Goal: Task Accomplishment & Management: Use online tool/utility

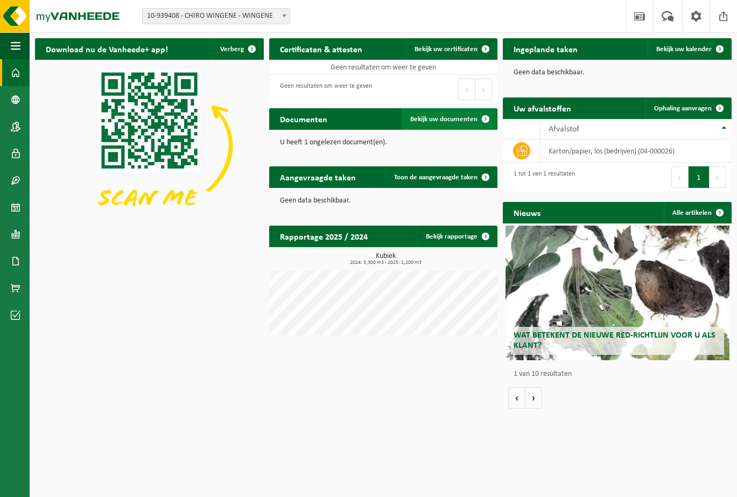
click at [484, 119] on span at bounding box center [486, 119] width 22 height 22
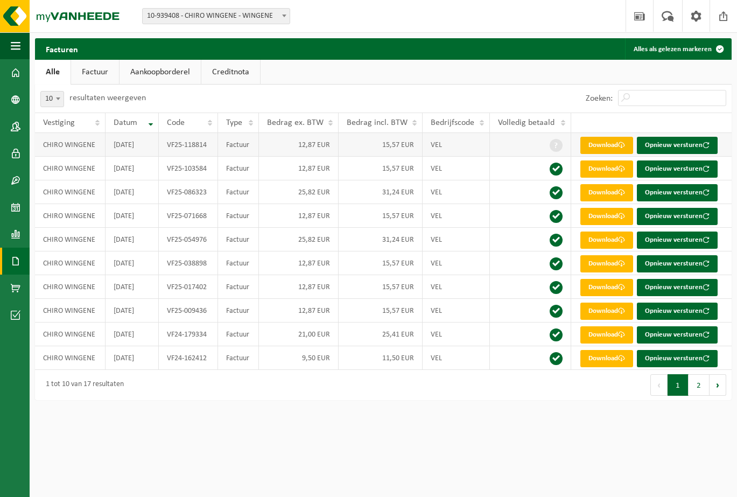
click at [623, 146] on span at bounding box center [621, 145] width 7 height 7
click at [707, 145] on span "button" at bounding box center [706, 145] width 7 height 7
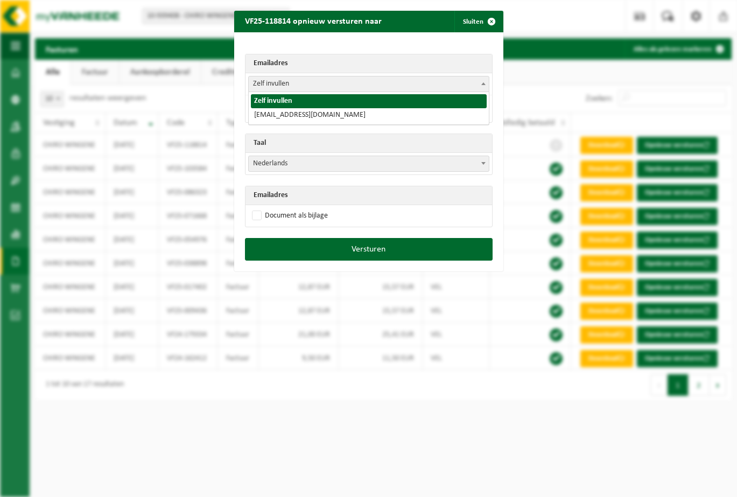
click at [482, 83] on b at bounding box center [484, 83] width 4 height 3
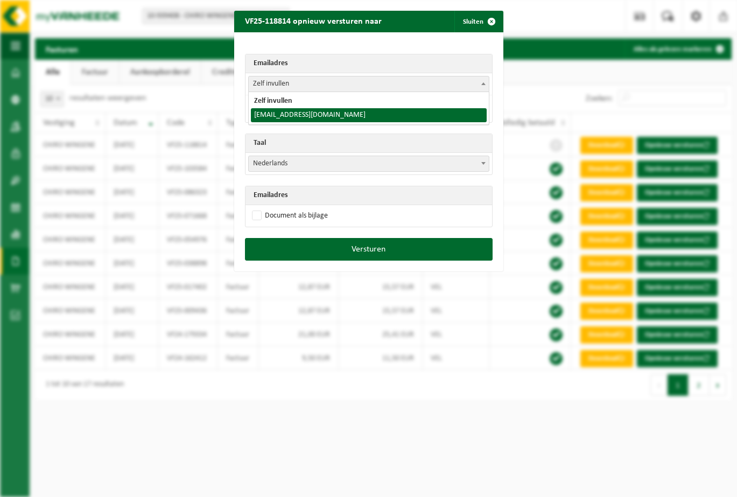
select select "matthy.duyvejonck@telenet.be"
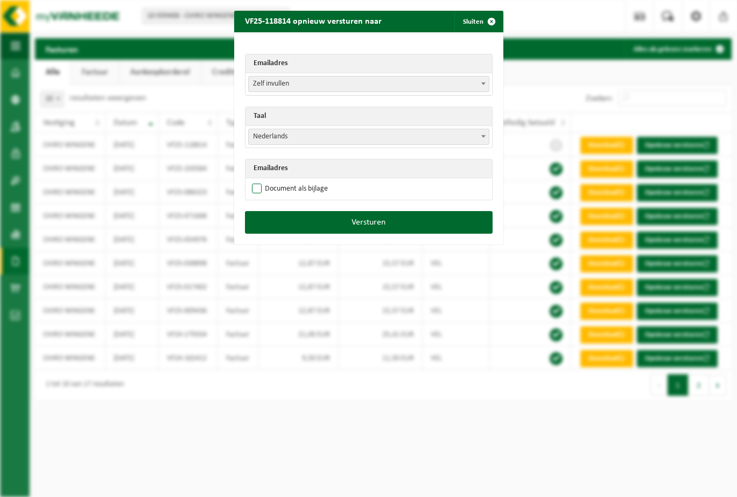
click at [273, 189] on label "Document als bijlage" at bounding box center [289, 189] width 78 height 16
click at [273, 181] on input "Document als bijlage" at bounding box center [382, 180] width 269 height 1
click at [273, 189] on label "Document als bijlage" at bounding box center [289, 189] width 78 height 16
click at [273, 181] on input "Document als bijlage" at bounding box center [382, 180] width 269 height 1
click at [288, 193] on label "Document als bijlage" at bounding box center [289, 189] width 78 height 16
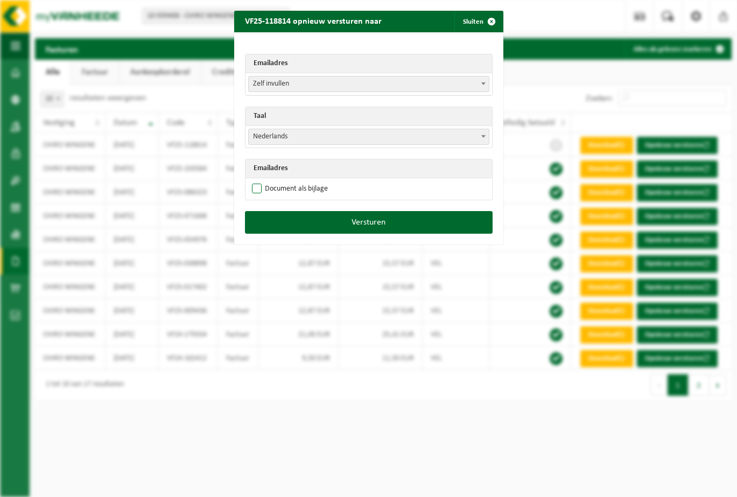
click at [288, 181] on input "Document als bijlage" at bounding box center [382, 180] width 269 height 1
checkbox input "true"
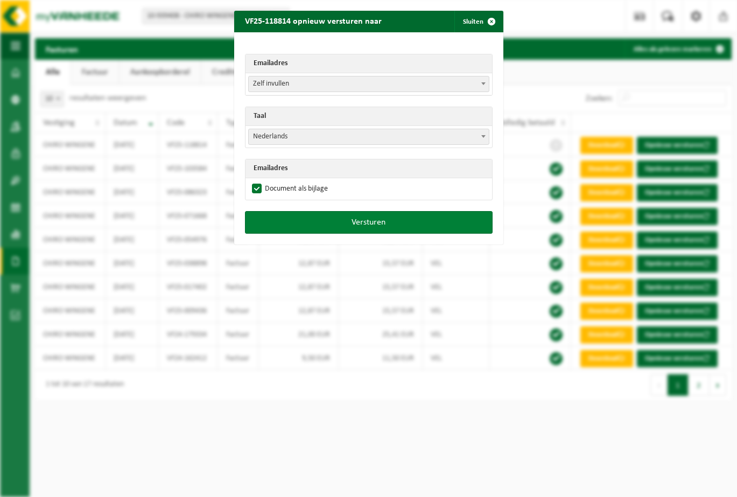
click at [391, 220] on button "Versturen" at bounding box center [369, 222] width 248 height 23
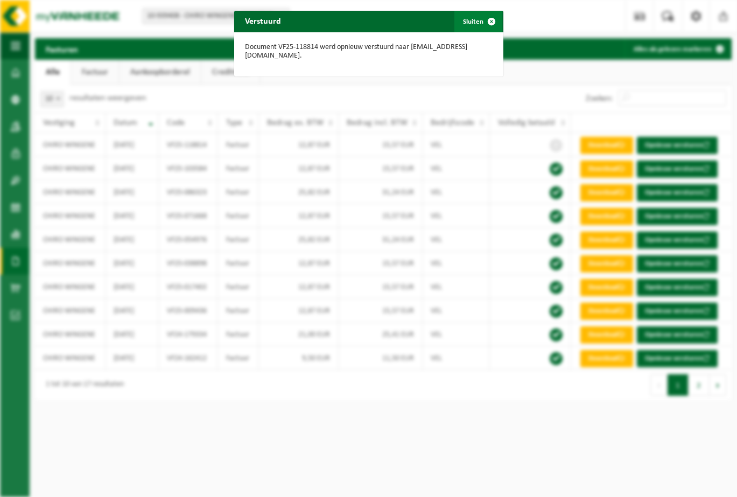
click at [491, 19] on span "button" at bounding box center [492, 22] width 22 height 22
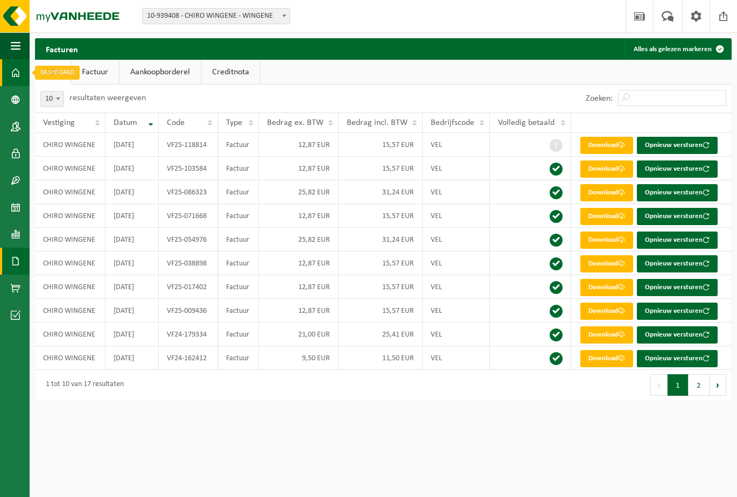
click at [17, 73] on span at bounding box center [16, 72] width 10 height 27
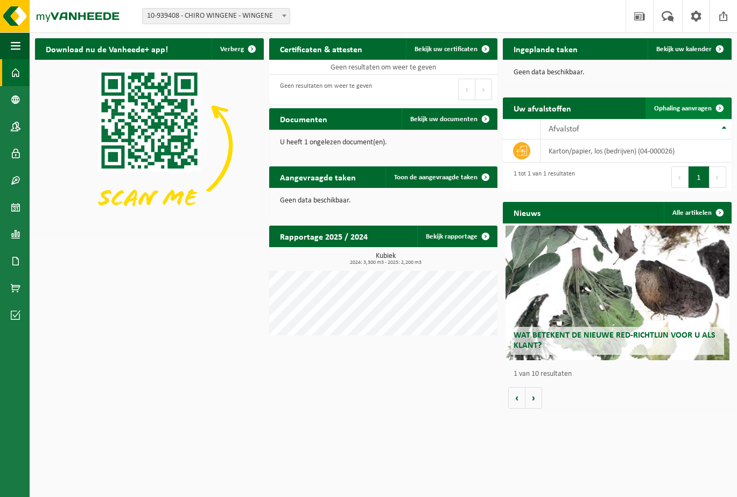
click at [693, 113] on link "Ophaling aanvragen" at bounding box center [688, 108] width 85 height 22
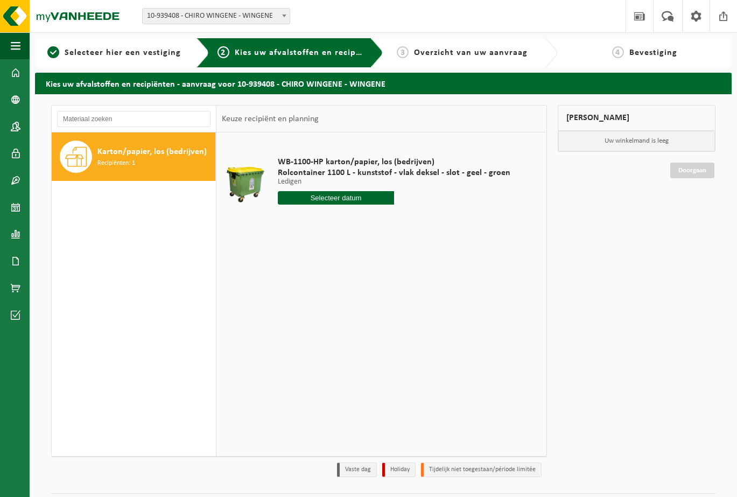
click at [363, 198] on input "text" at bounding box center [336, 197] width 116 height 13
click at [284, 294] on div "15" at bounding box center [287, 293] width 19 height 17
type input "Van 2025-09-15"
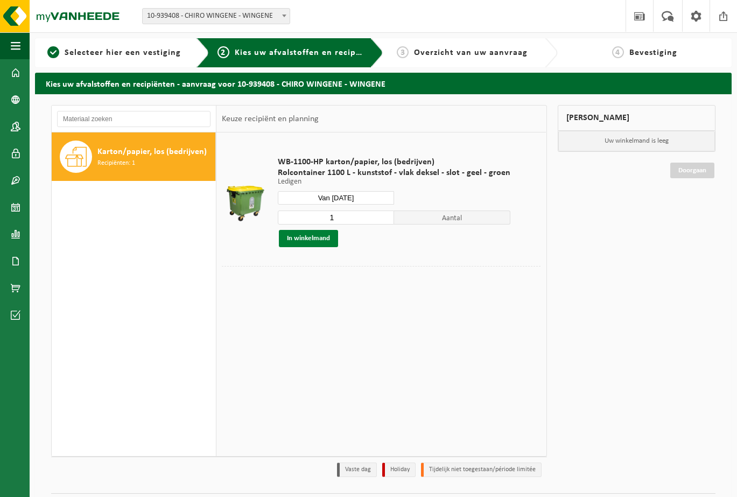
click at [330, 241] on button "In winkelmand" at bounding box center [308, 238] width 59 height 17
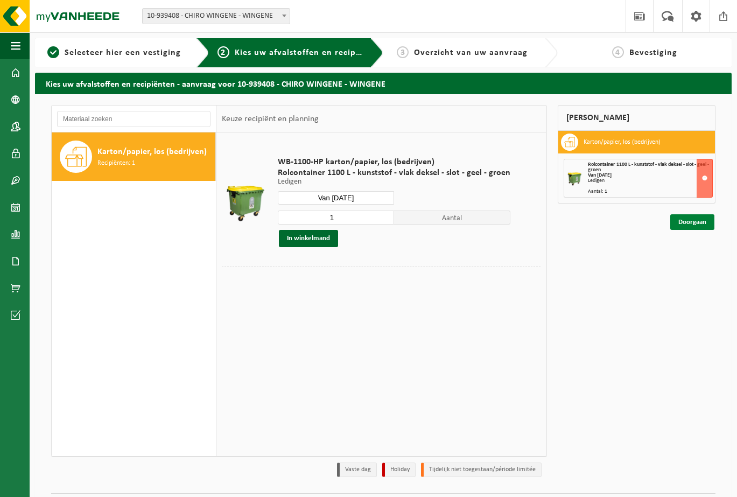
click at [702, 225] on link "Doorgaan" at bounding box center [693, 222] width 44 height 16
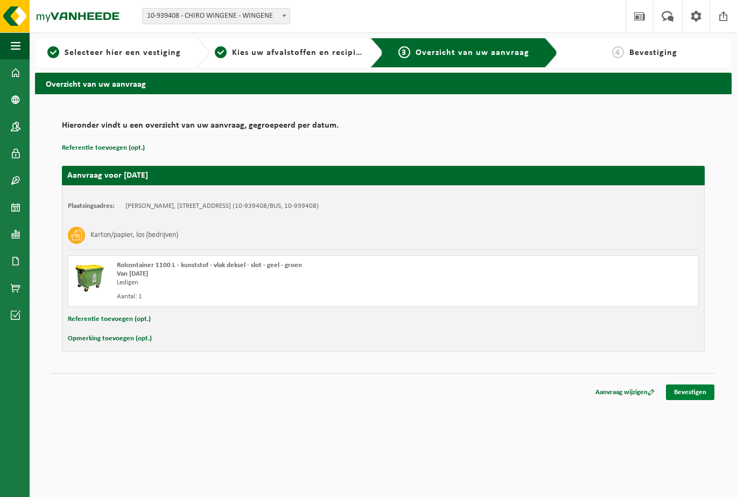
click at [696, 393] on link "Bevestigen" at bounding box center [690, 393] width 48 height 16
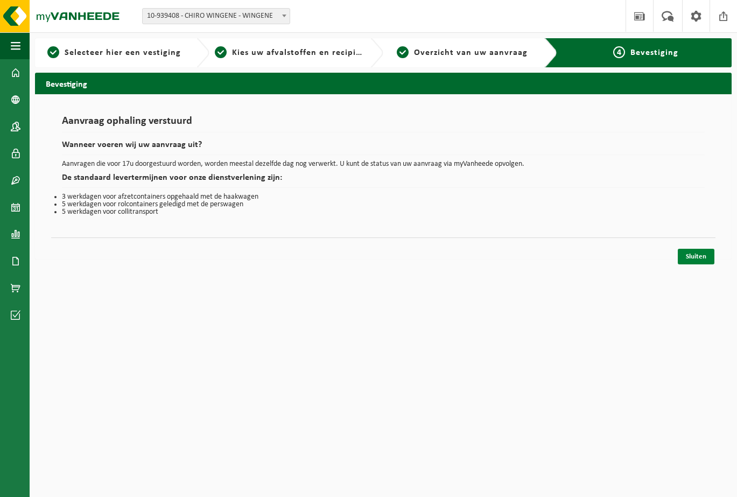
click at [699, 260] on link "Sluiten" at bounding box center [696, 257] width 37 height 16
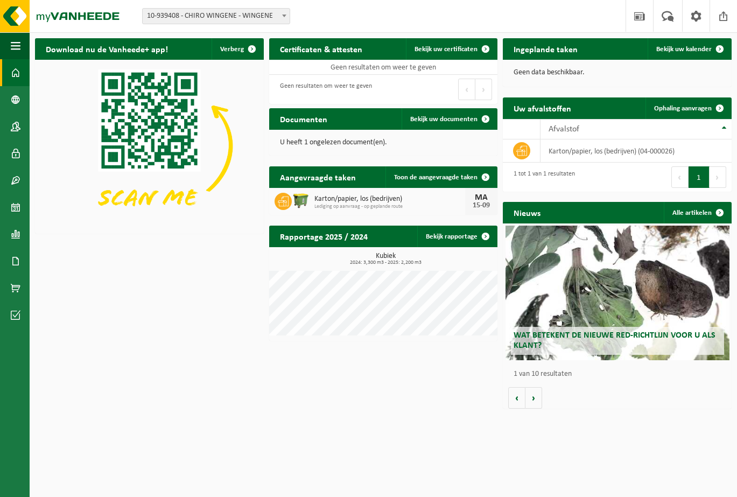
click at [574, 341] on h2 "Wat betekent de nieuwe RED-richtlijn voor u als klant?" at bounding box center [617, 341] width 213 height 28
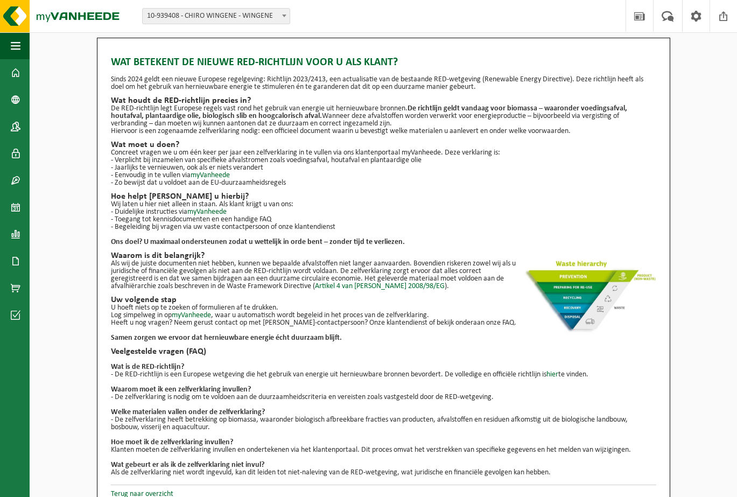
scroll to position [3, 0]
